Goal: Navigation & Orientation: Find specific page/section

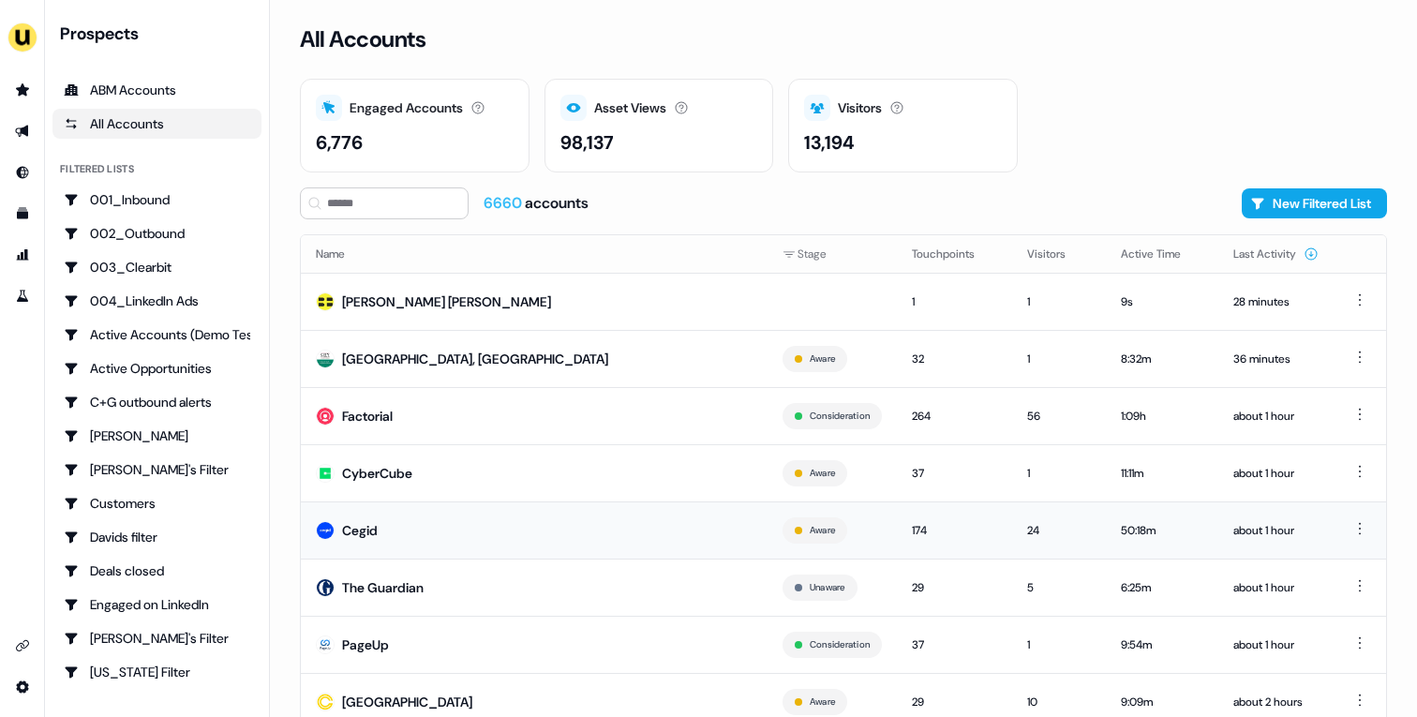
click at [503, 525] on td "Cegid" at bounding box center [534, 529] width 467 height 57
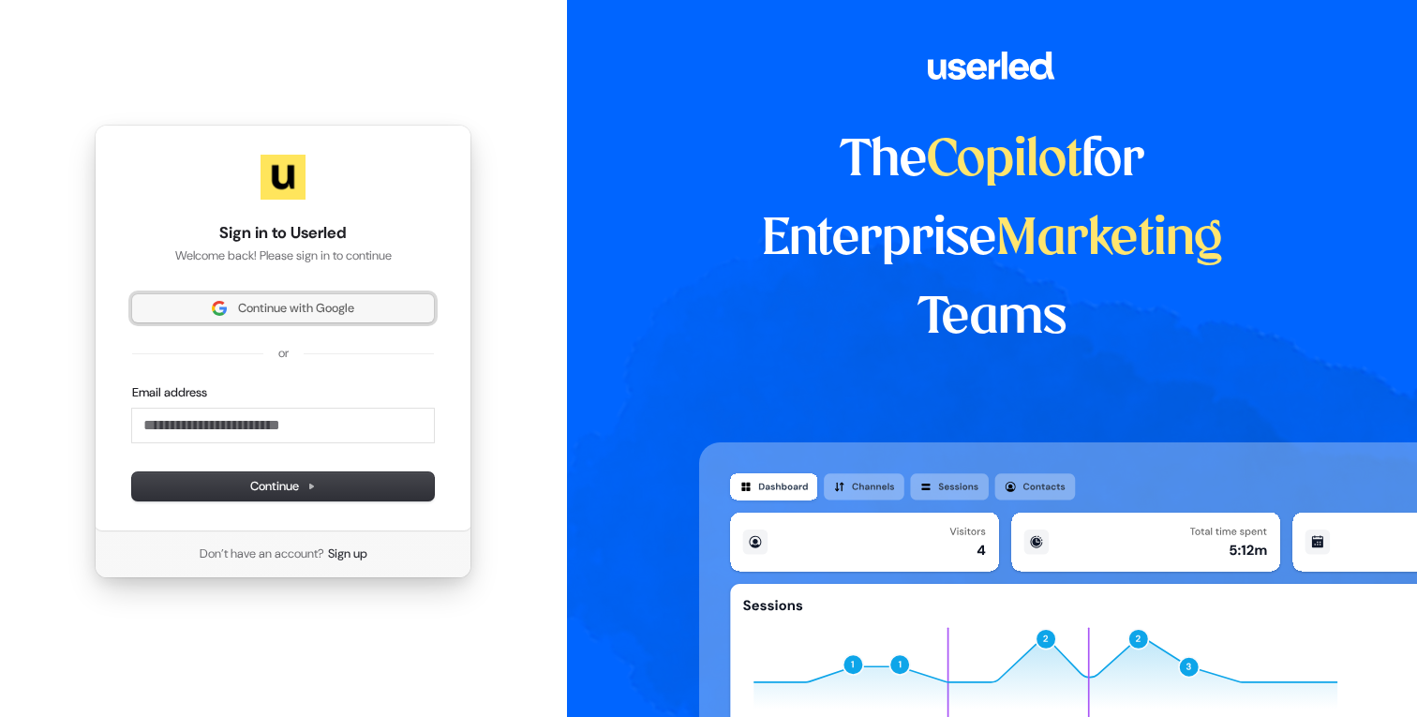
click at [315, 309] on span "Continue with Google" at bounding box center [296, 308] width 116 height 17
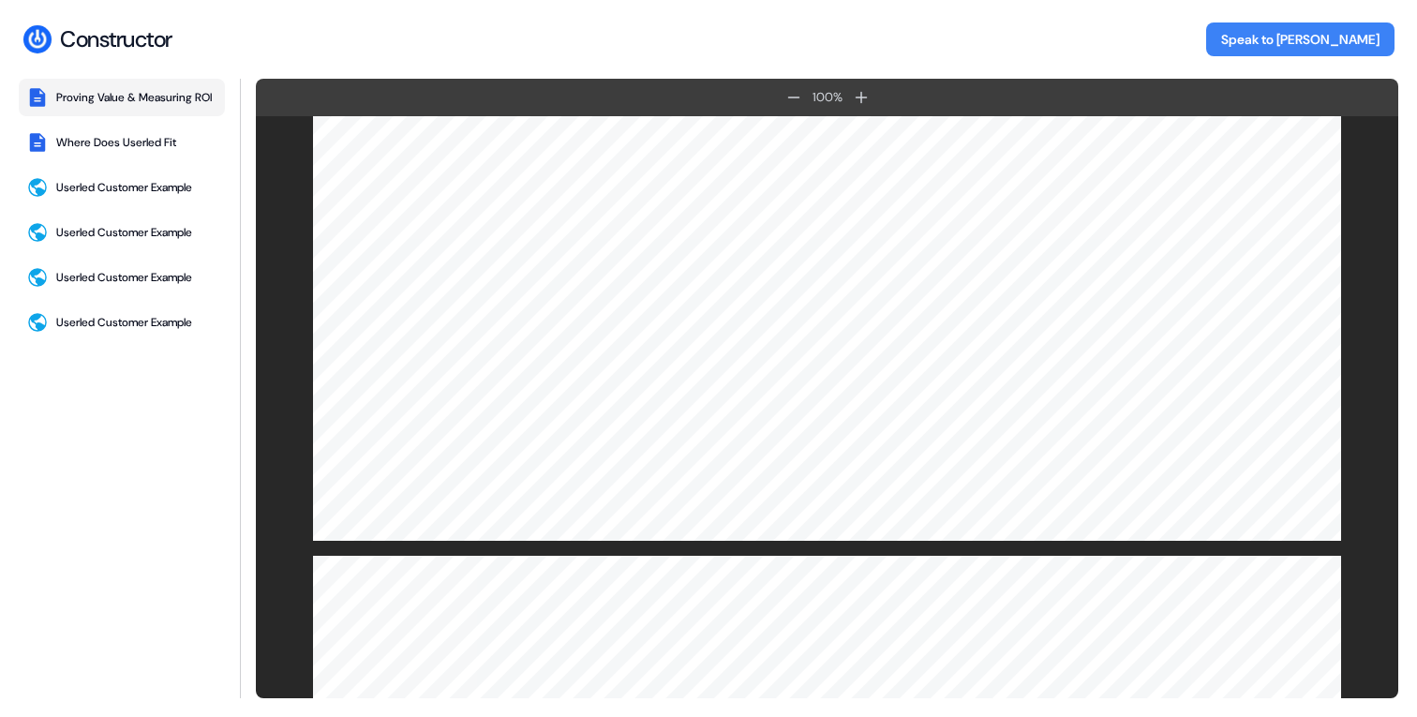
scroll to position [6152, 0]
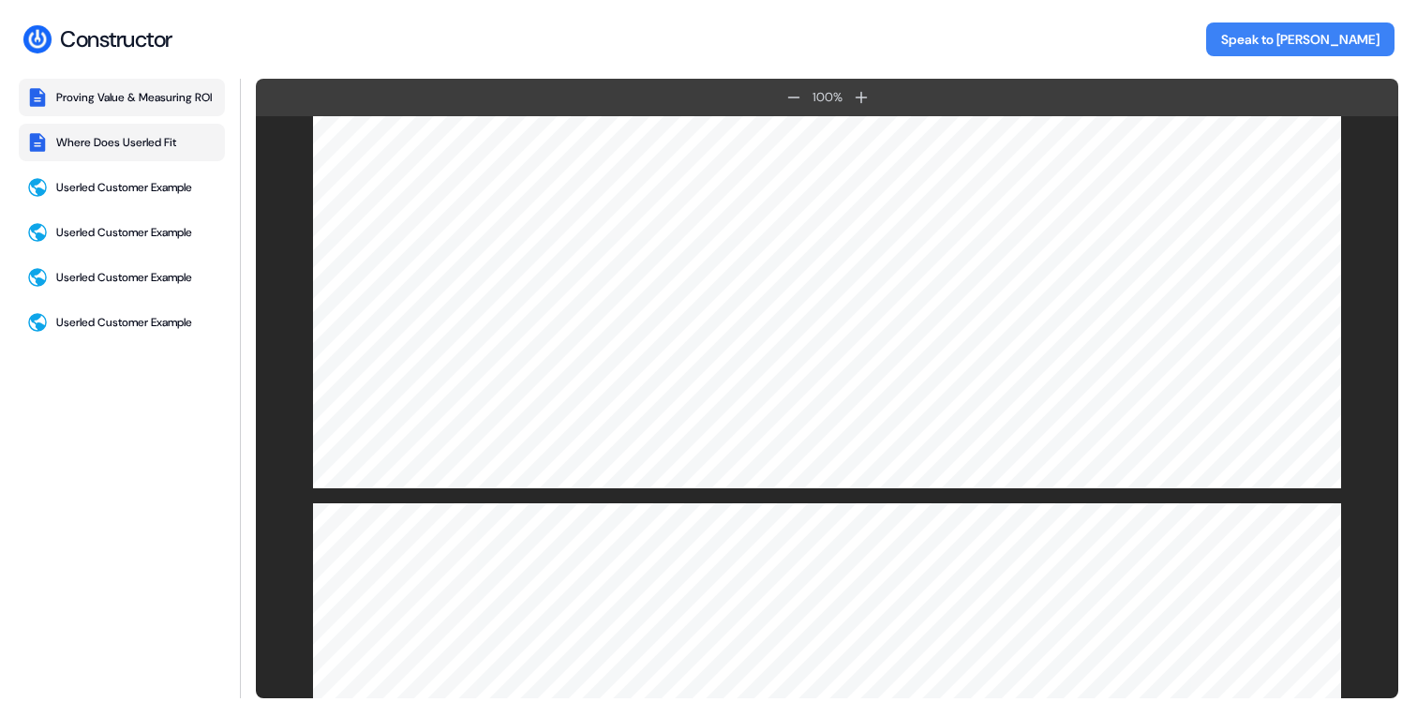
click at [157, 150] on div "Where Does Userled Fit" at bounding box center [116, 142] width 120 height 15
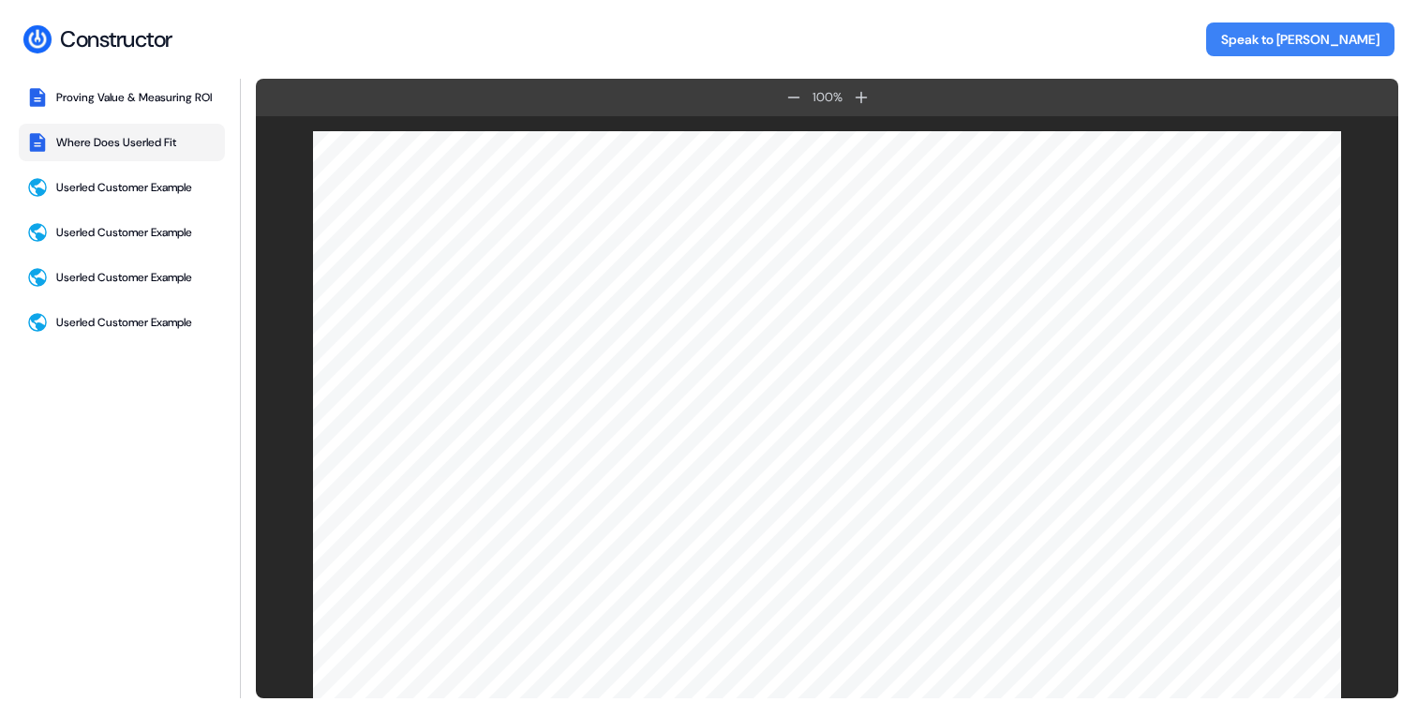
click at [138, 214] on div "Proving Value & Measuring ROI Where Does Userled Fit Userled Customer Example U…" at bounding box center [122, 388] width 206 height 619
click at [131, 206] on button "Userled Customer Example" at bounding box center [122, 187] width 206 height 37
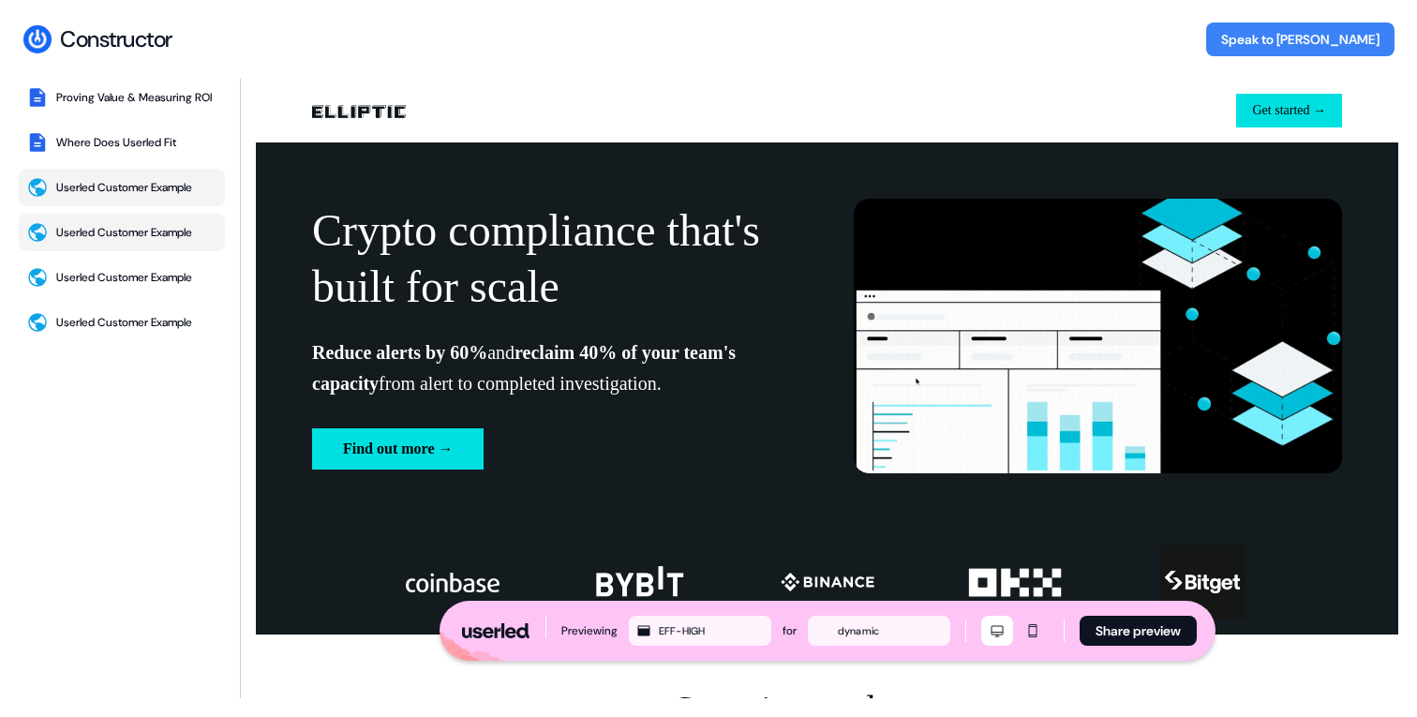
scroll to position [0, 0]
click at [129, 239] on div "Userled Customer Example" at bounding box center [124, 232] width 136 height 15
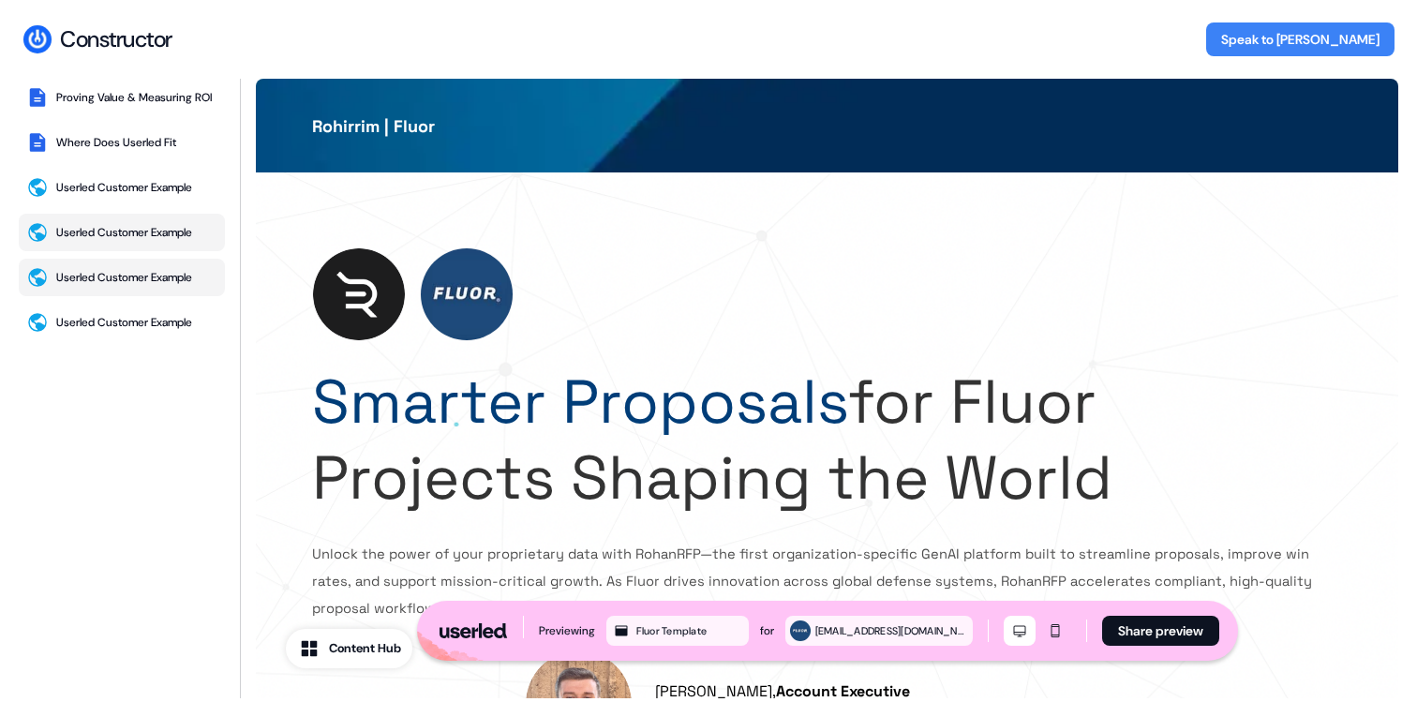
click at [129, 285] on div "Userled Customer Example" at bounding box center [124, 277] width 136 height 15
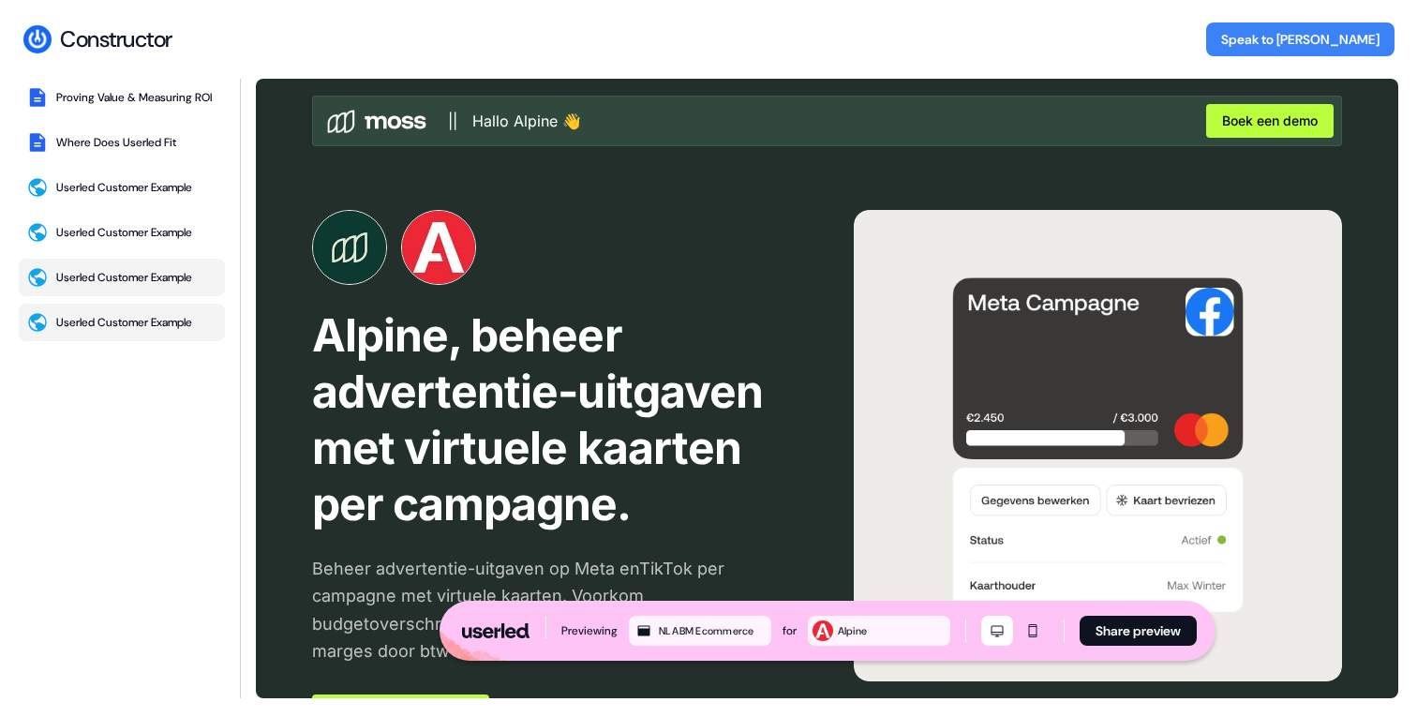
click at [149, 323] on div "Userled Customer Example" at bounding box center [124, 322] width 136 height 15
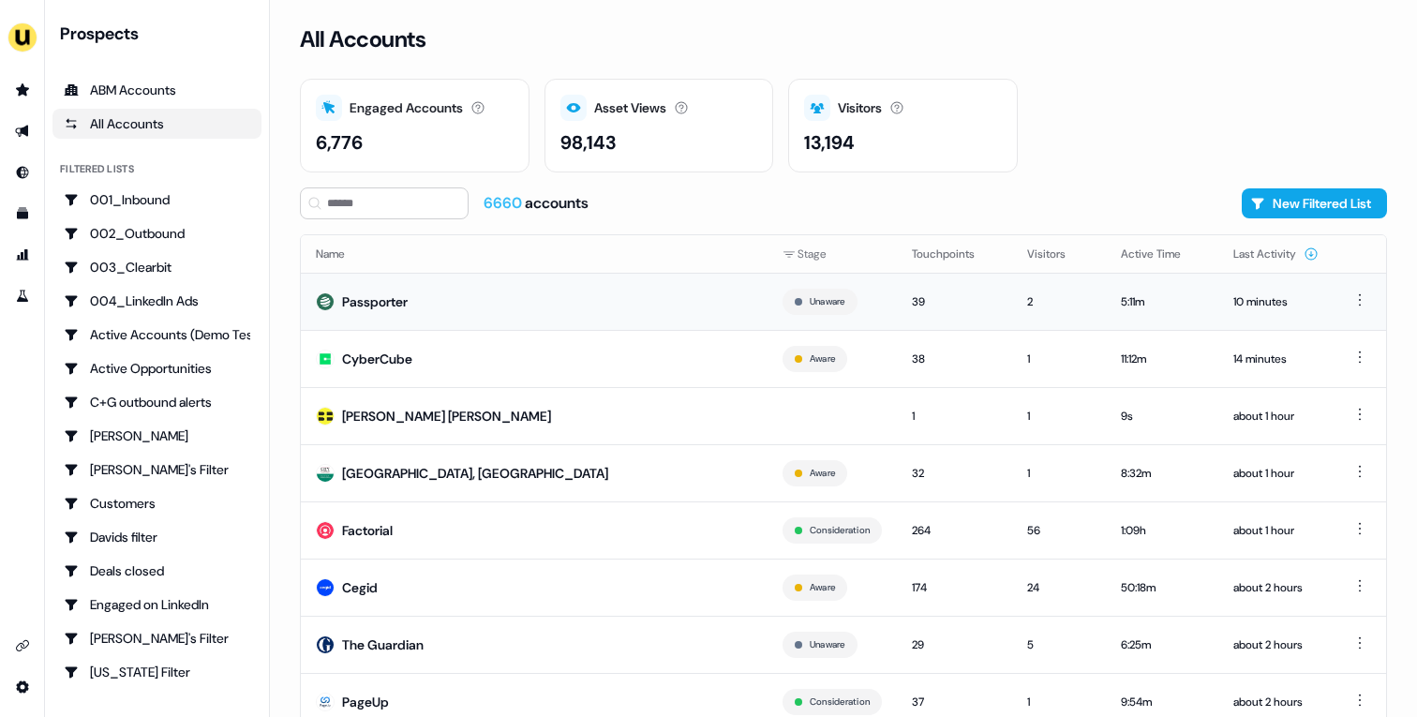
click at [571, 300] on td "Passporter" at bounding box center [534, 301] width 467 height 57
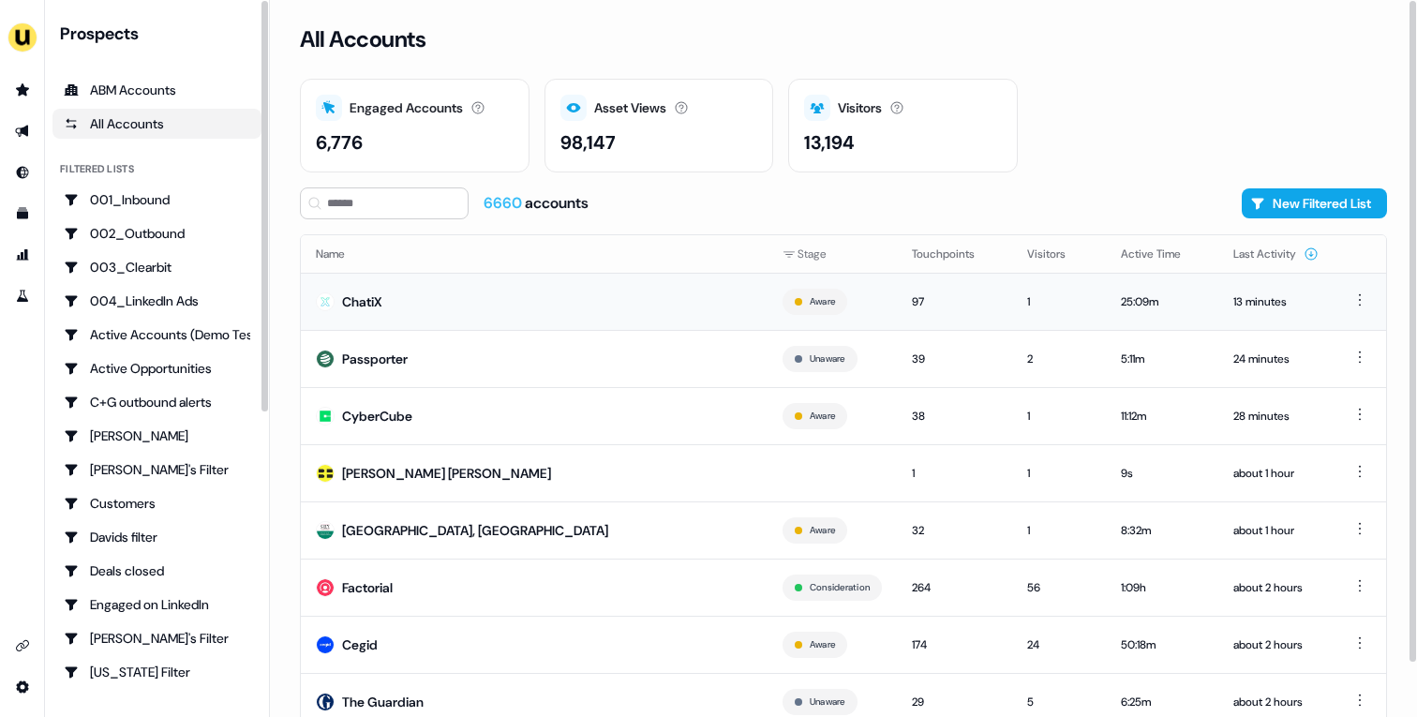
click at [456, 314] on td "ChatiX" at bounding box center [534, 301] width 467 height 57
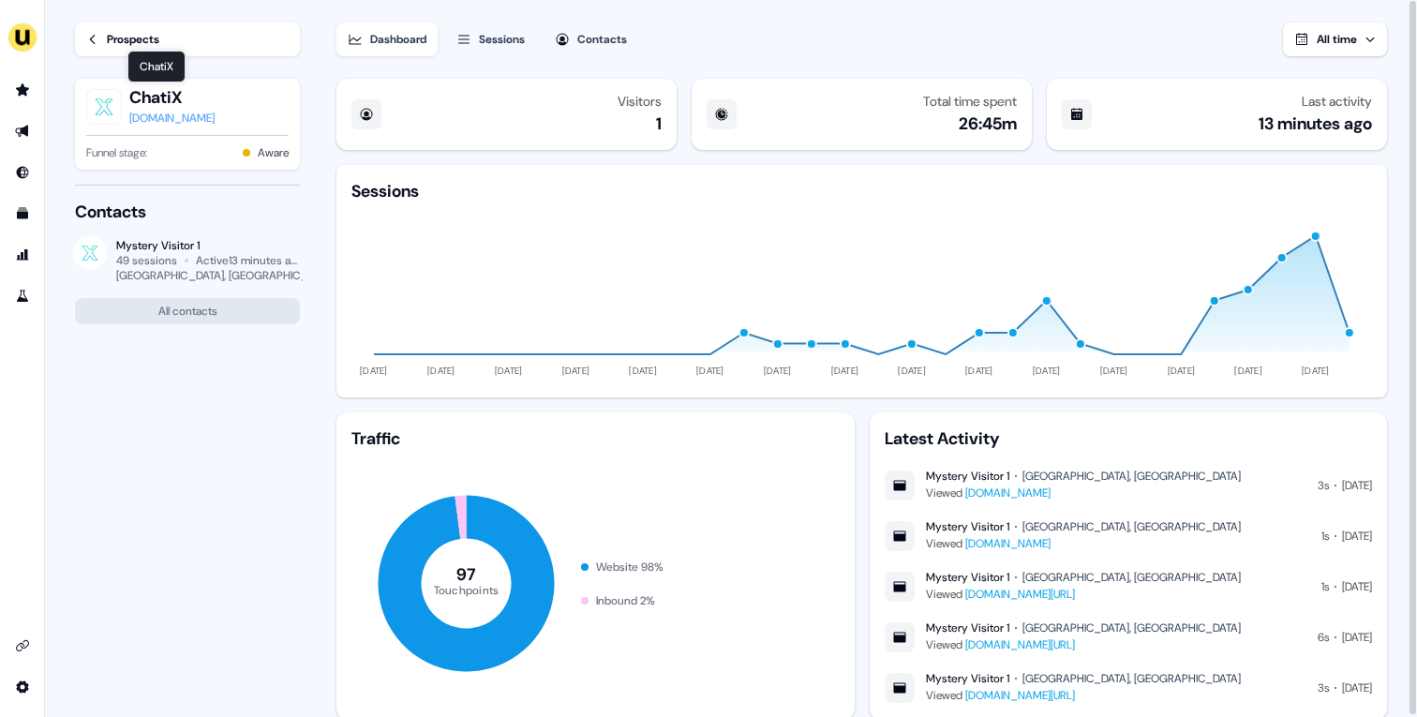
click at [152, 116] on div "[DOMAIN_NAME]" at bounding box center [171, 118] width 85 height 19
click at [28, 96] on icon "Go to prospects" at bounding box center [22, 89] width 15 height 15
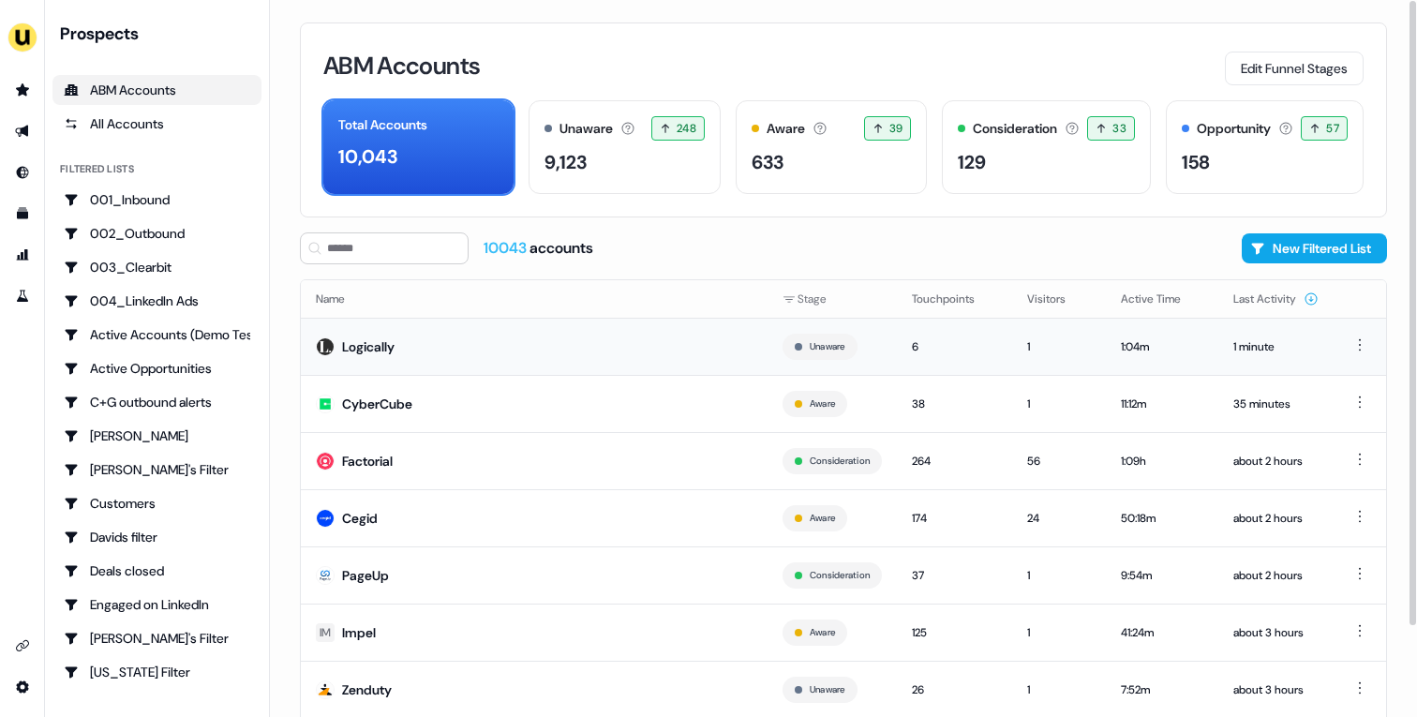
click at [467, 344] on td "Logically" at bounding box center [534, 346] width 467 height 57
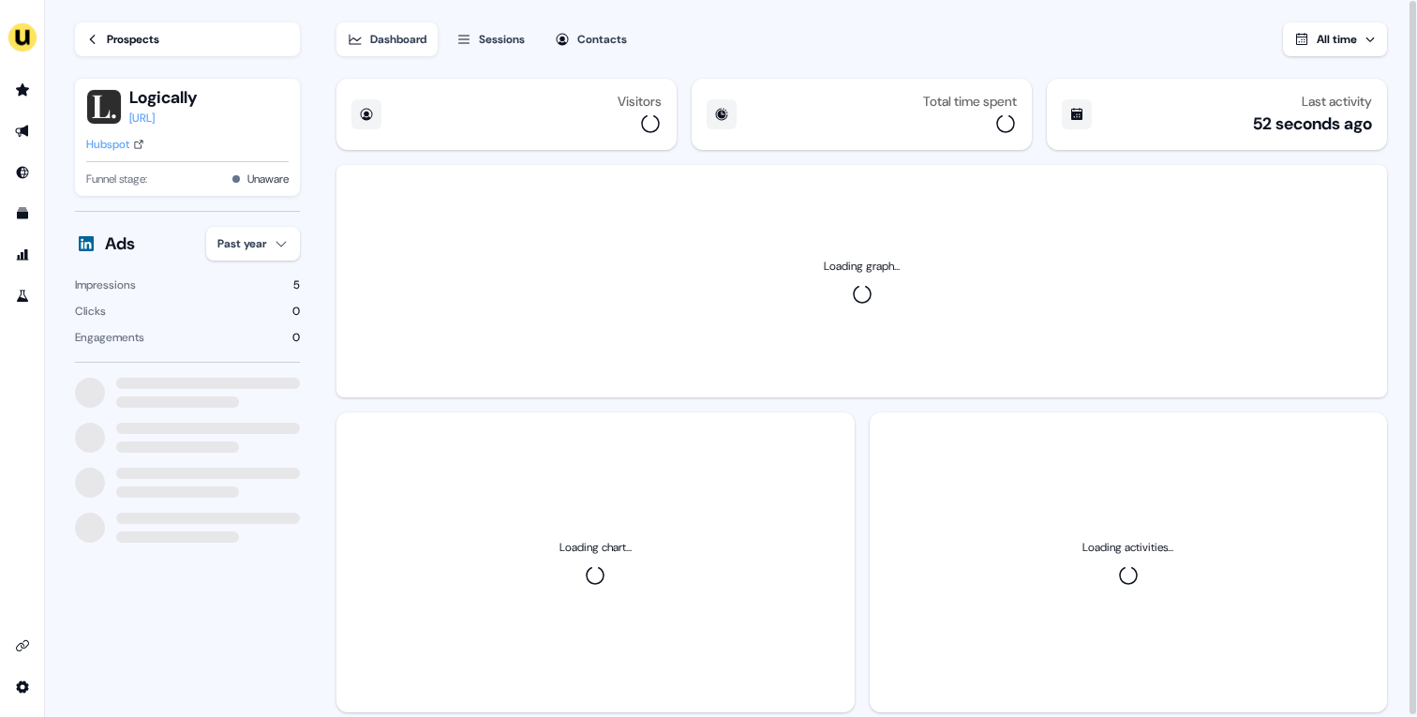
click at [248, 240] on html "For the best experience switch devices to a bigger screen. Go to Userled.io Loa…" at bounding box center [708, 358] width 1417 height 717
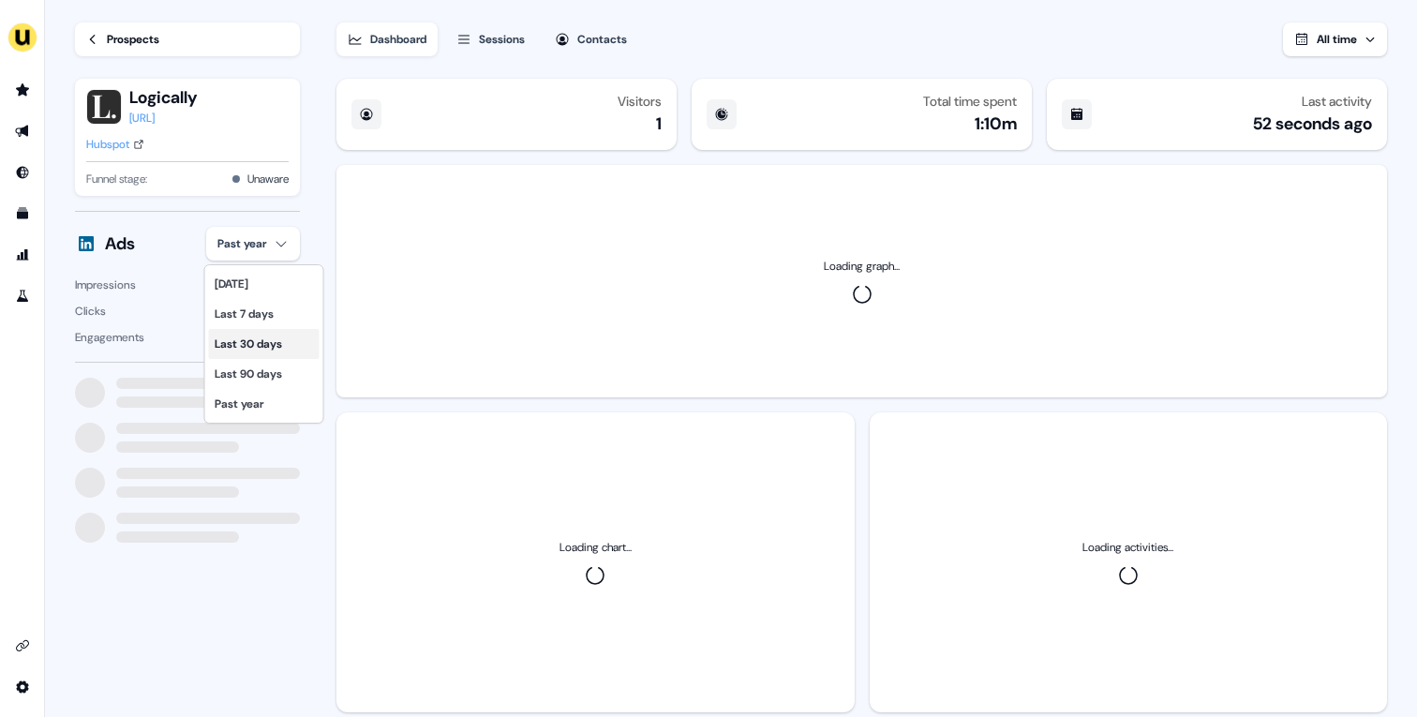
click at [258, 331] on div "Last 30 days" at bounding box center [264, 344] width 111 height 30
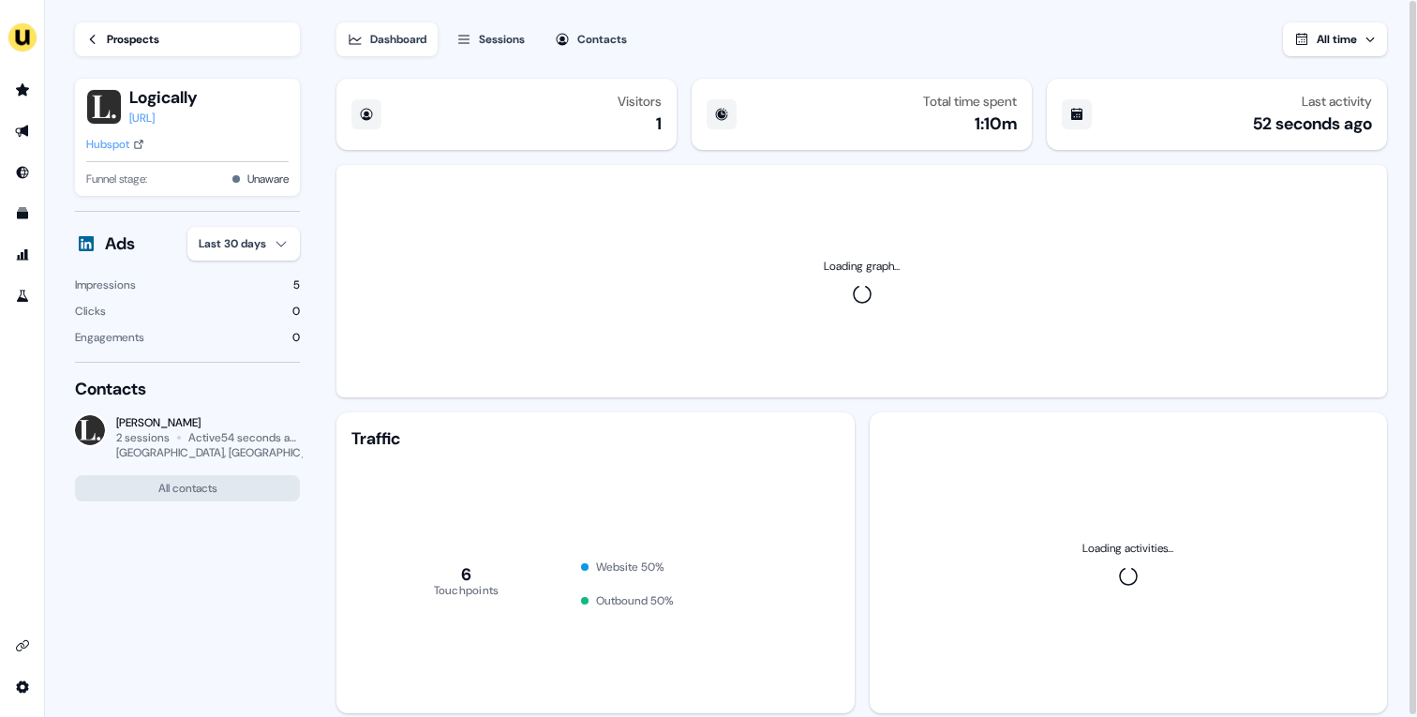
click at [114, 140] on div "Hubspot" at bounding box center [107, 144] width 43 height 19
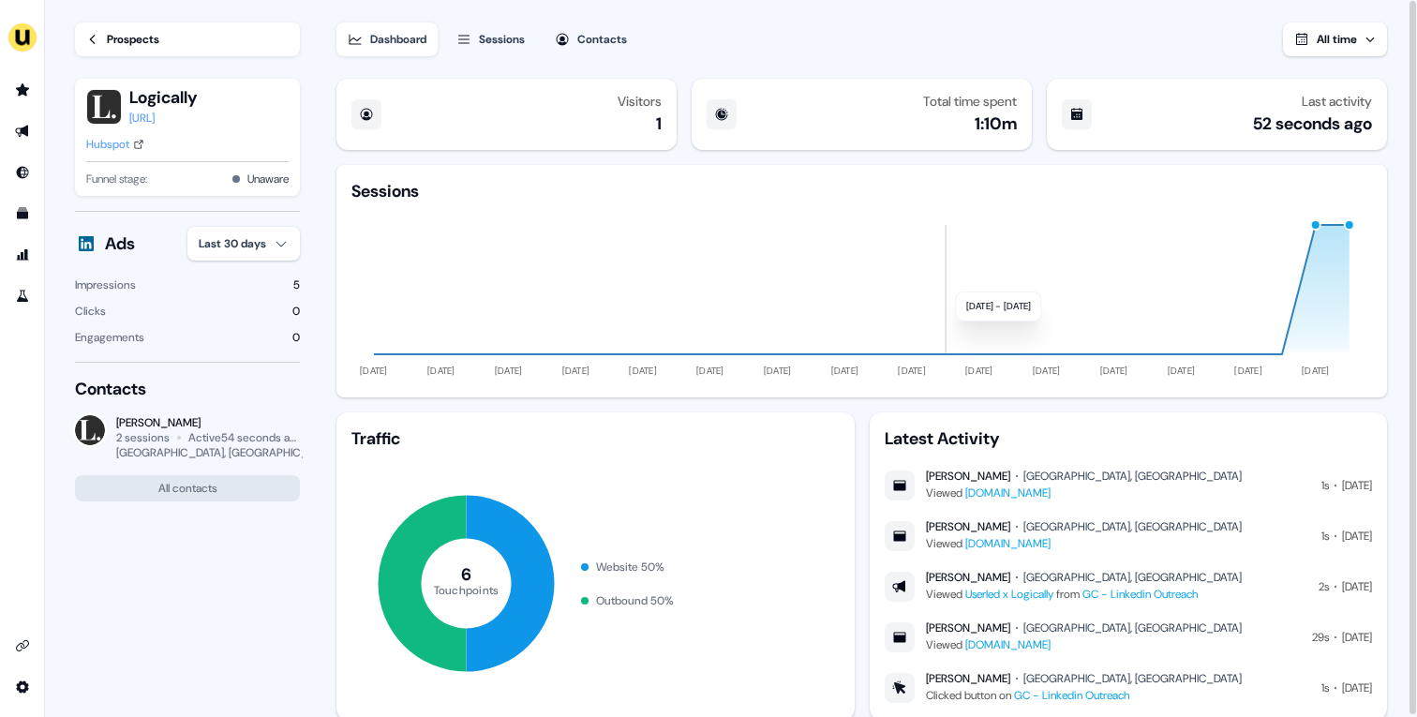
scroll to position [53, 0]
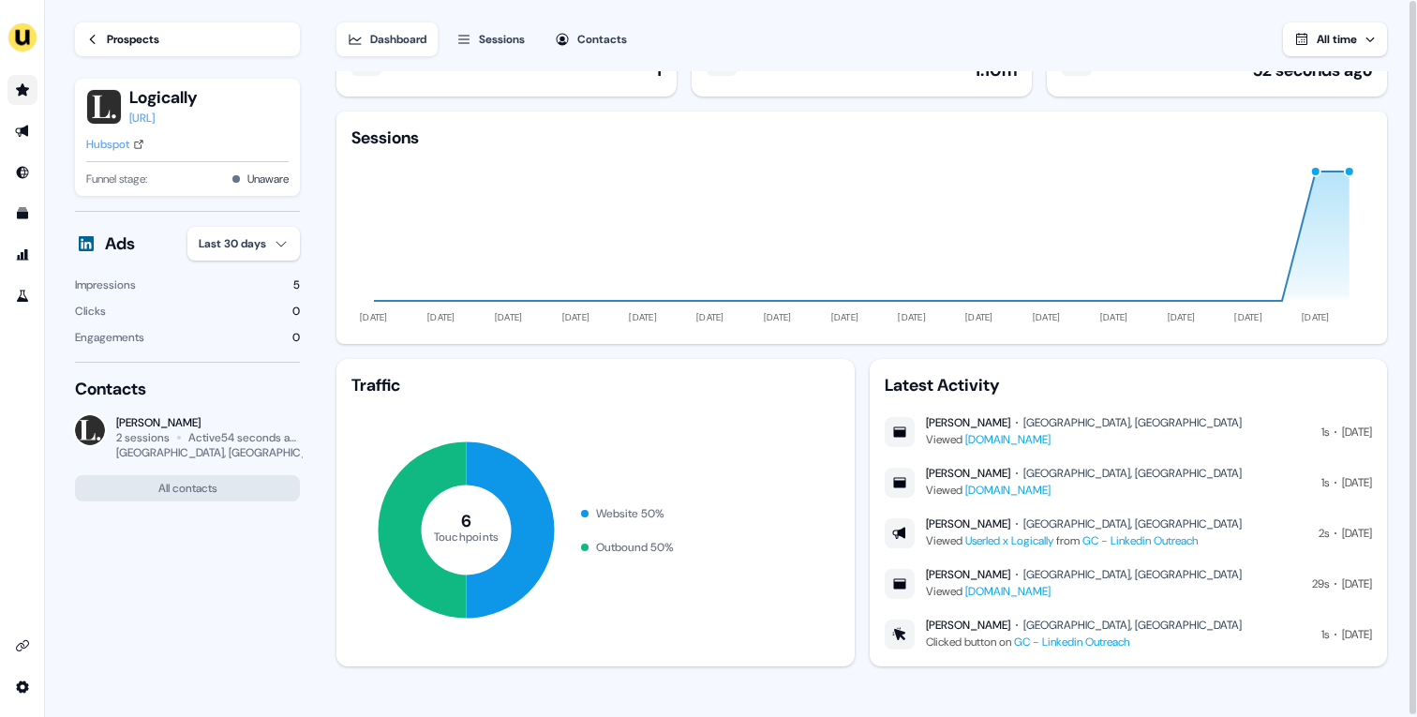
click at [24, 86] on icon "Go to prospects" at bounding box center [22, 89] width 15 height 15
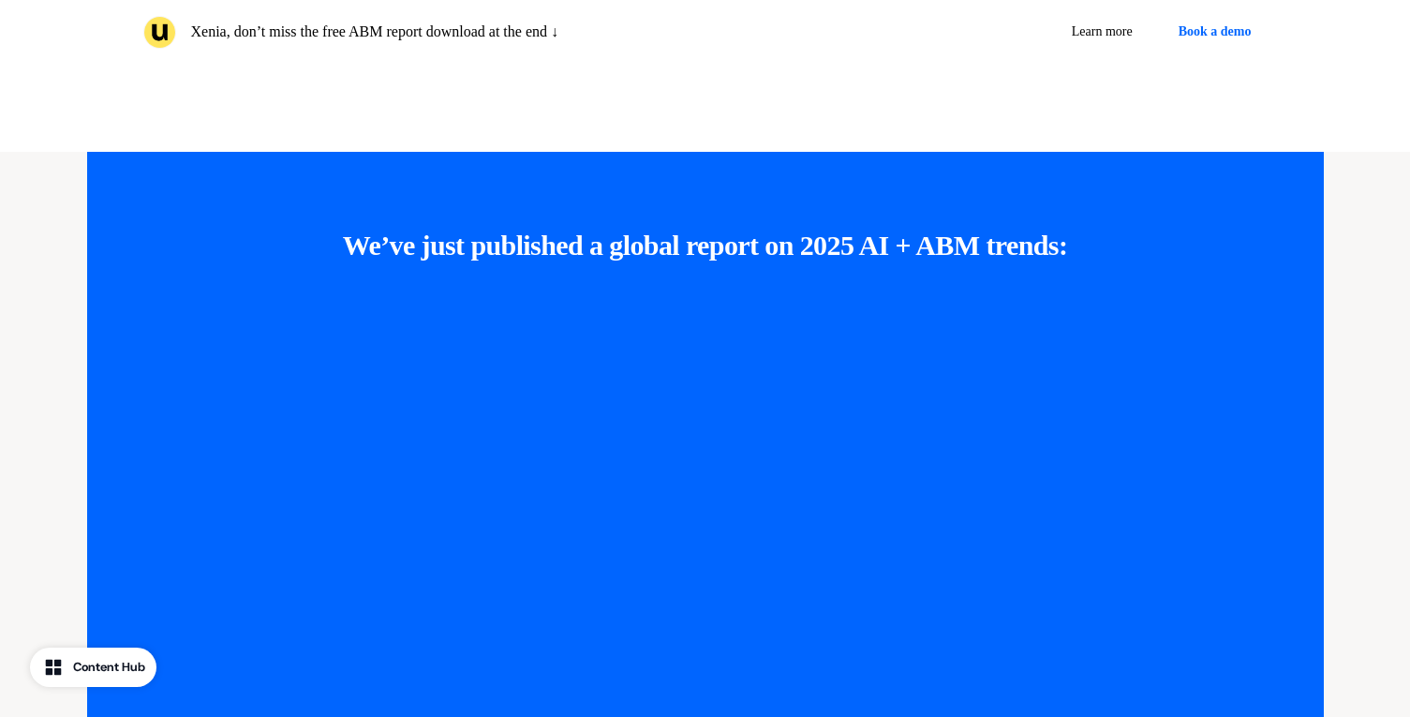
scroll to position [5011, 0]
